Goal: Task Accomplishment & Management: Use online tool/utility

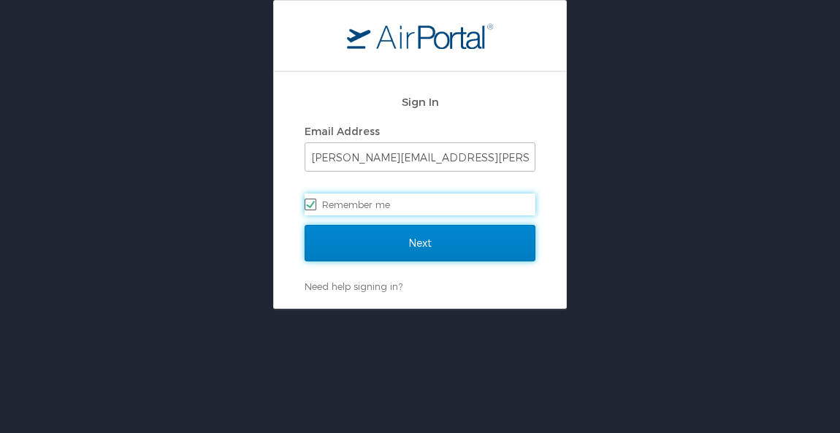
click at [384, 250] on input "Next" at bounding box center [420, 243] width 231 height 37
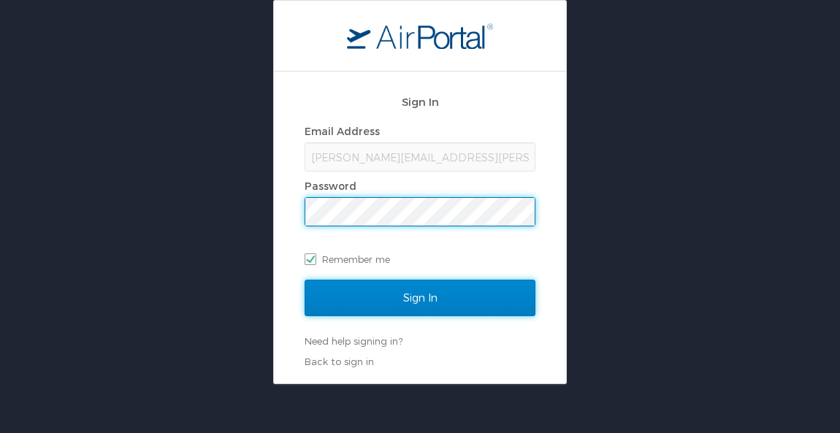
click at [411, 307] on input "Sign In" at bounding box center [420, 298] width 231 height 37
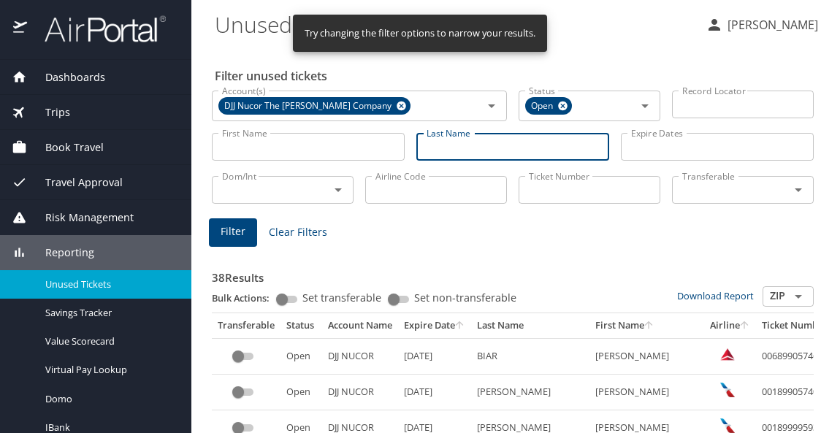
click at [486, 151] on input "Last Name" at bounding box center [512, 147] width 193 height 28
type input "biar"
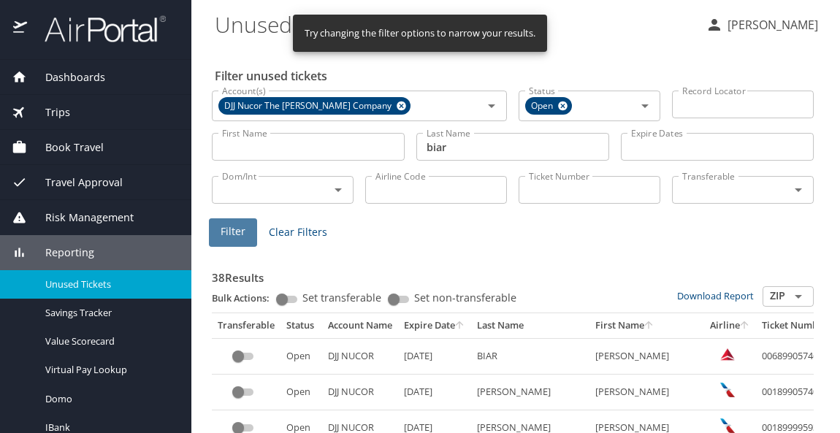
click at [229, 225] on span "Filter" at bounding box center [233, 232] width 25 height 18
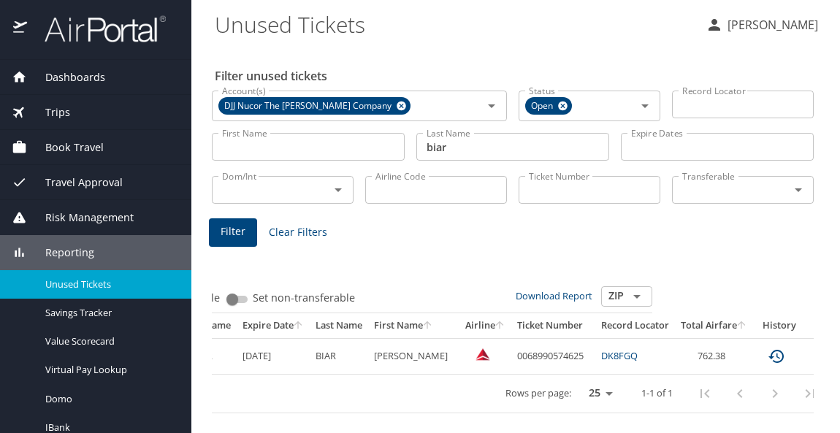
scroll to position [0, 186]
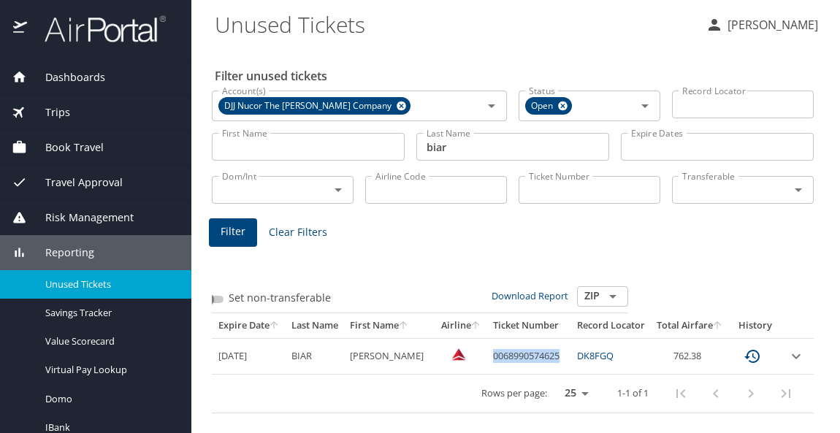
drag, startPoint x: 483, startPoint y: 356, endPoint x: 552, endPoint y: 353, distance: 69.4
click at [552, 353] on td "0068990574625" at bounding box center [529, 356] width 84 height 36
copy td "0068990574625"
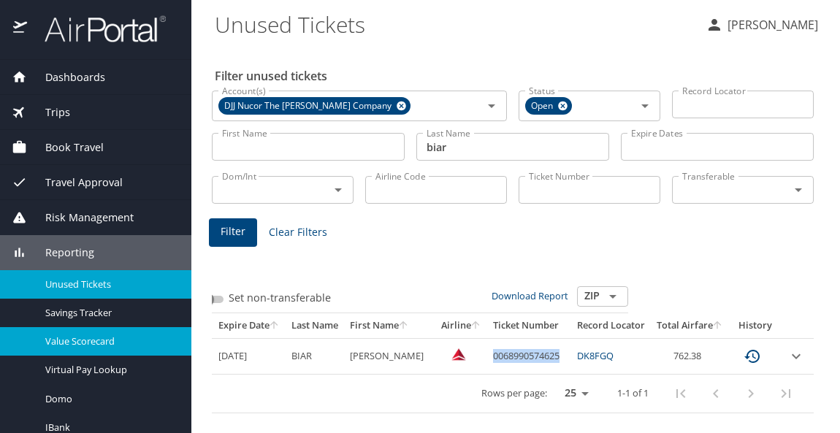
click at [17, 347] on div "Value Scorecard" at bounding box center [96, 341] width 168 height 17
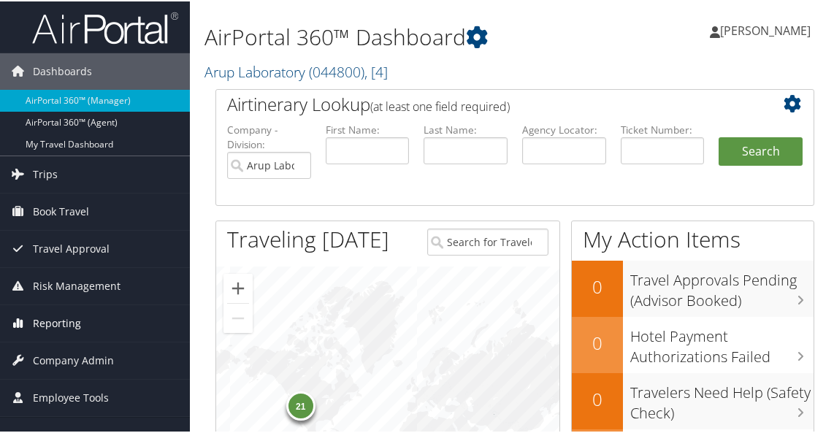
click at [65, 316] on span "Reporting" at bounding box center [57, 322] width 48 height 37
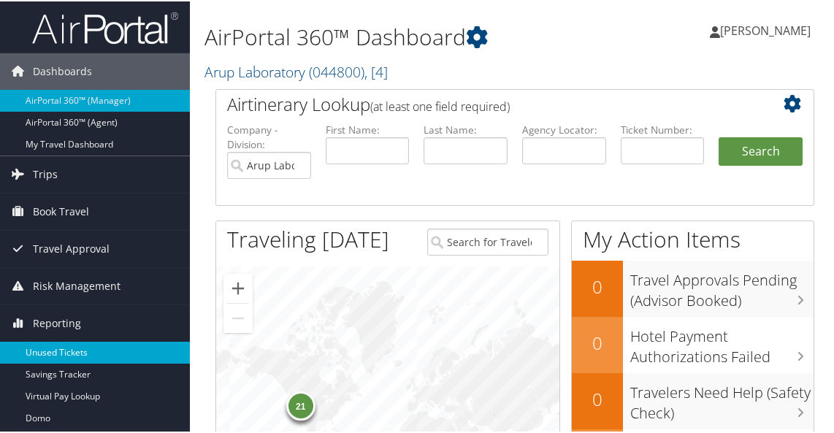
click at [80, 355] on link "Unused Tickets" at bounding box center [95, 351] width 190 height 22
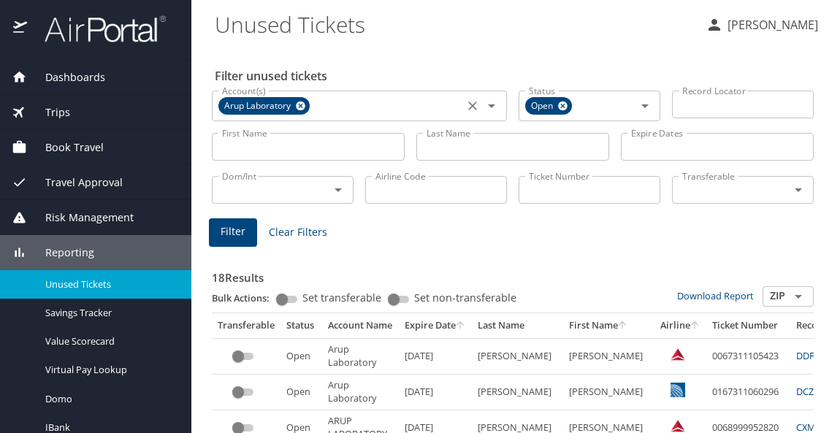
click at [305, 108] on icon at bounding box center [300, 106] width 9 height 9
click at [317, 106] on input "Account(s)" at bounding box center [337, 104] width 243 height 19
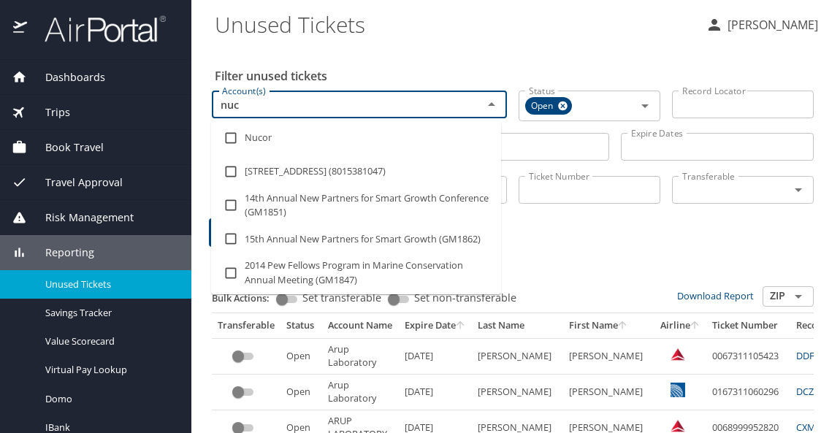
type input "nuco"
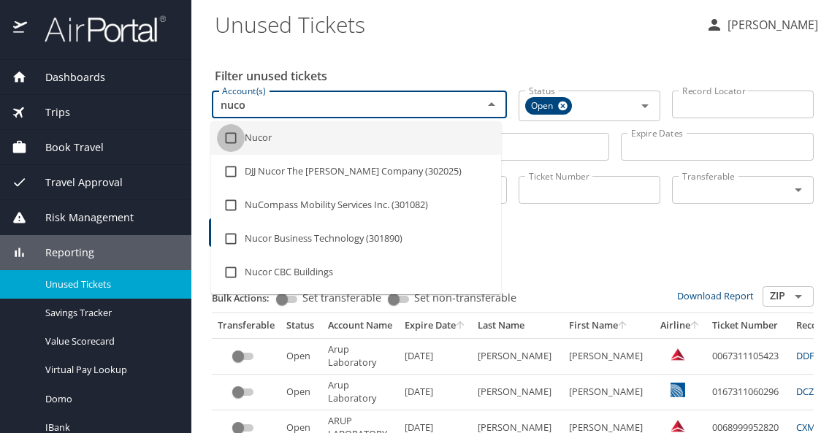
click at [238, 139] on input "checkbox" at bounding box center [231, 138] width 28 height 28
checkbox input "true"
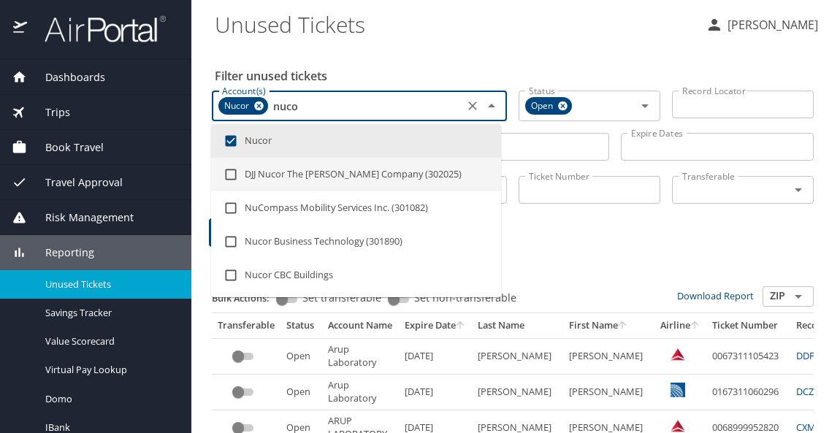
type input "nuco"
click at [535, 149] on input "Last Name" at bounding box center [512, 147] width 193 height 28
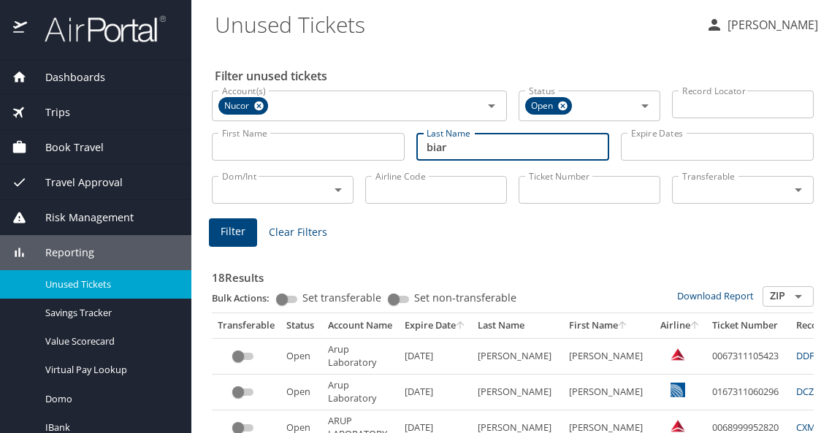
type input "biar"
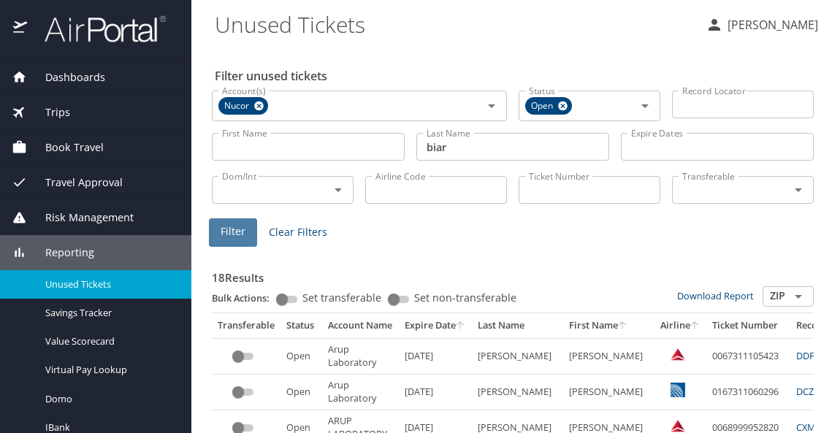
click at [236, 235] on span "Filter" at bounding box center [233, 232] width 25 height 18
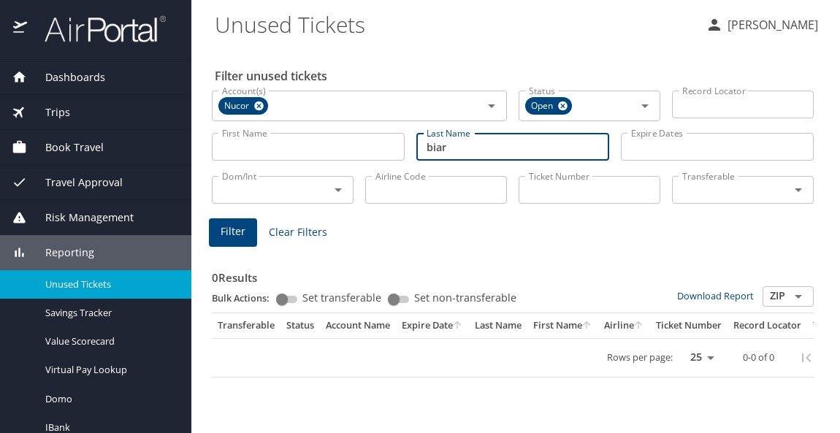
click at [460, 149] on input "biar" at bounding box center [512, 147] width 193 height 28
click at [261, 103] on icon at bounding box center [258, 106] width 9 height 9
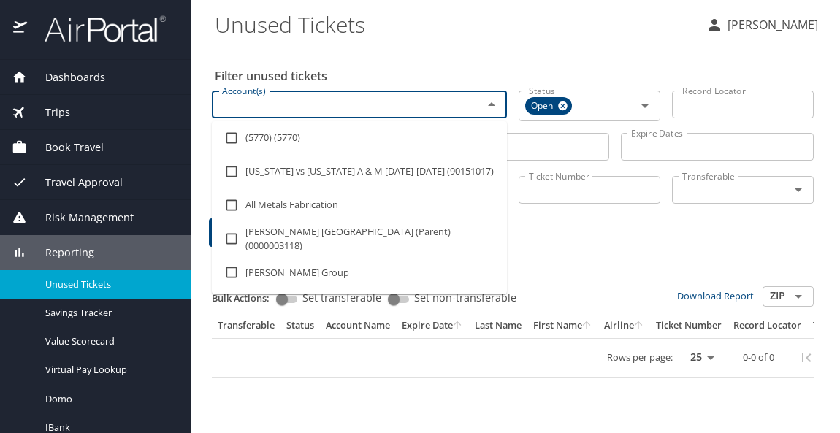
click at [454, 104] on input "Account(s)" at bounding box center [337, 104] width 243 height 19
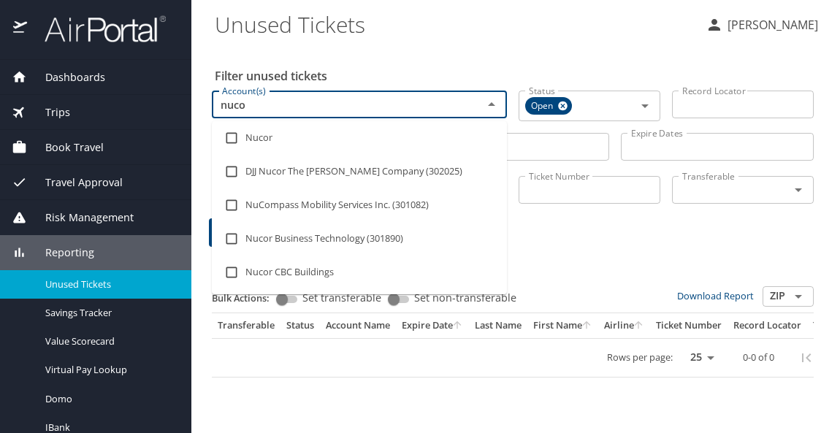
type input "nucor"
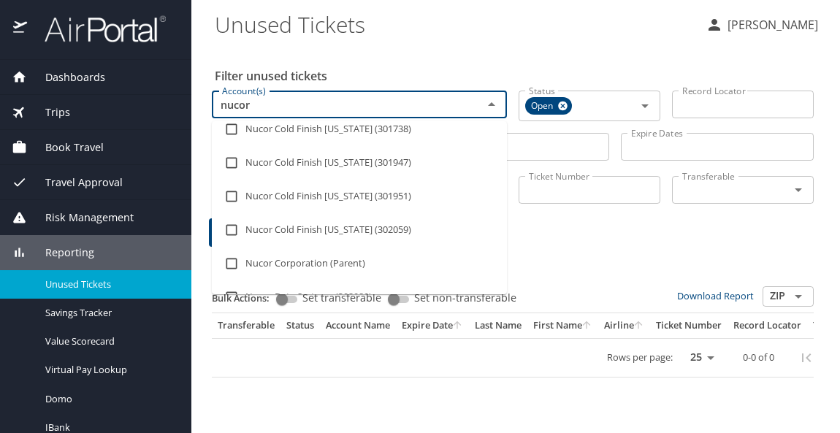
scroll to position [302, 0]
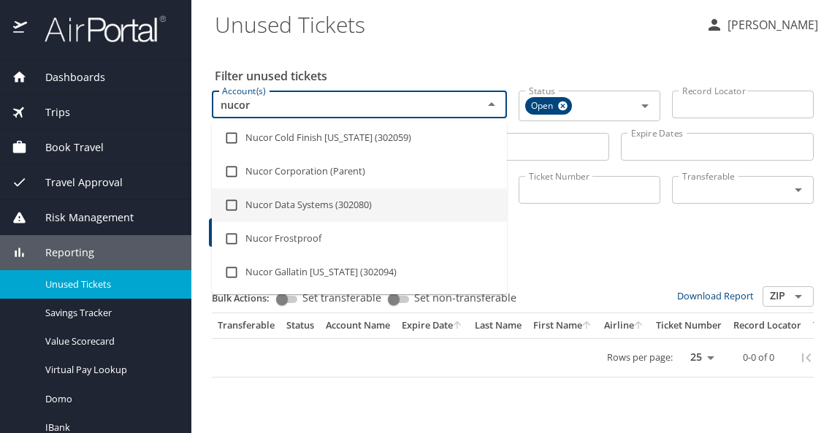
click at [229, 210] on input "checkbox" at bounding box center [232, 205] width 28 height 28
checkbox input "true"
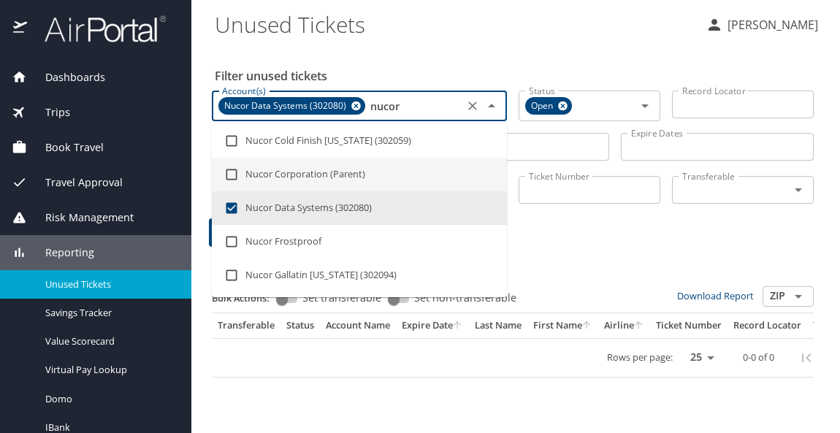
type input "nucor"
click at [554, 240] on div "0 Results Bulk Actions: Set transferable Set non-transferable Download Report Z…" at bounding box center [512, 310] width 613 height 145
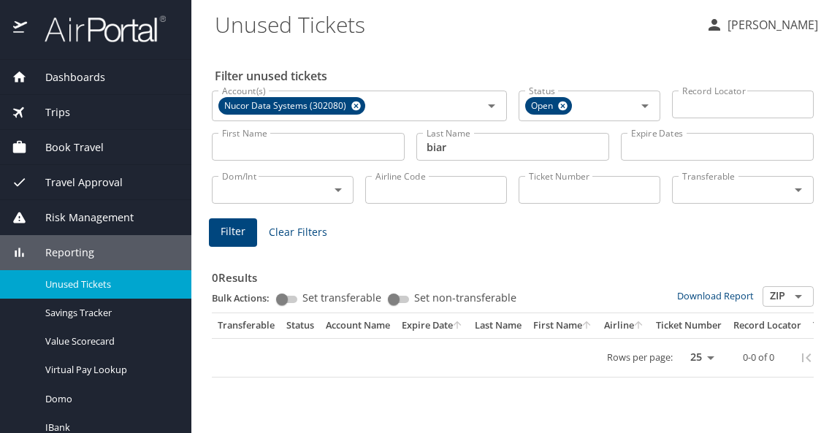
click at [234, 234] on span "Filter" at bounding box center [233, 232] width 25 height 18
click at [353, 100] on icon at bounding box center [356, 106] width 11 height 16
click at [97, 73] on span "Dashboards" at bounding box center [66, 77] width 78 height 16
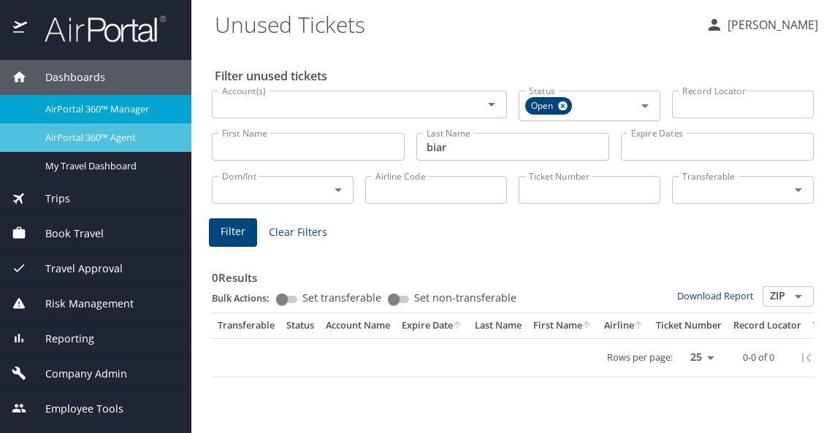
click at [66, 134] on span "AirPortal 360™ Agent" at bounding box center [109, 138] width 129 height 14
